Goal: Check status: Check status

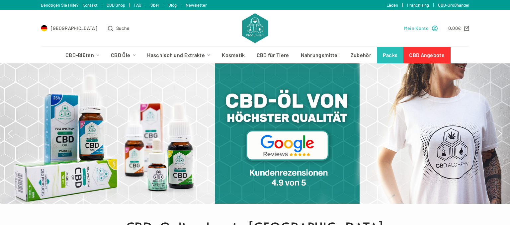
click at [413, 25] on span "Mein Konto" at bounding box center [416, 28] width 25 height 8
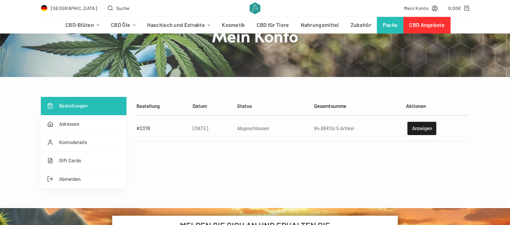
scroll to position [70, 0]
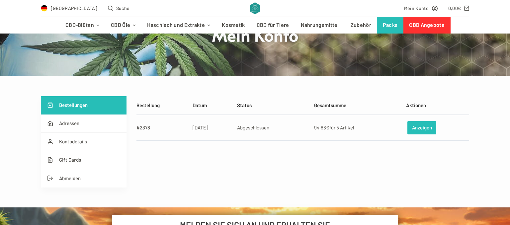
click at [429, 124] on link "Anzeigen" at bounding box center [422, 127] width 29 height 13
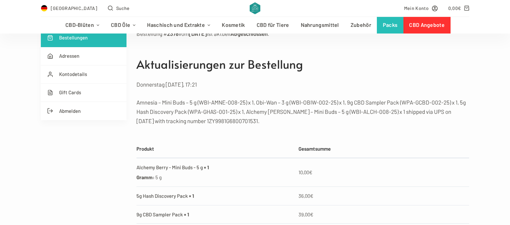
scroll to position [140, 0]
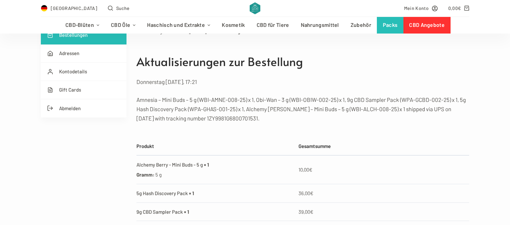
click at [206, 118] on p "Amnesia – Mini Buds – 5 g (WBI-AMNE-008-25) x 1, Obi-Wan – 3 g (WBI-OBIW-002-25…" at bounding box center [303, 109] width 333 height 28
copy p "1ZY9981G6800701531"
